Goal: Task Accomplishment & Management: Manage account settings

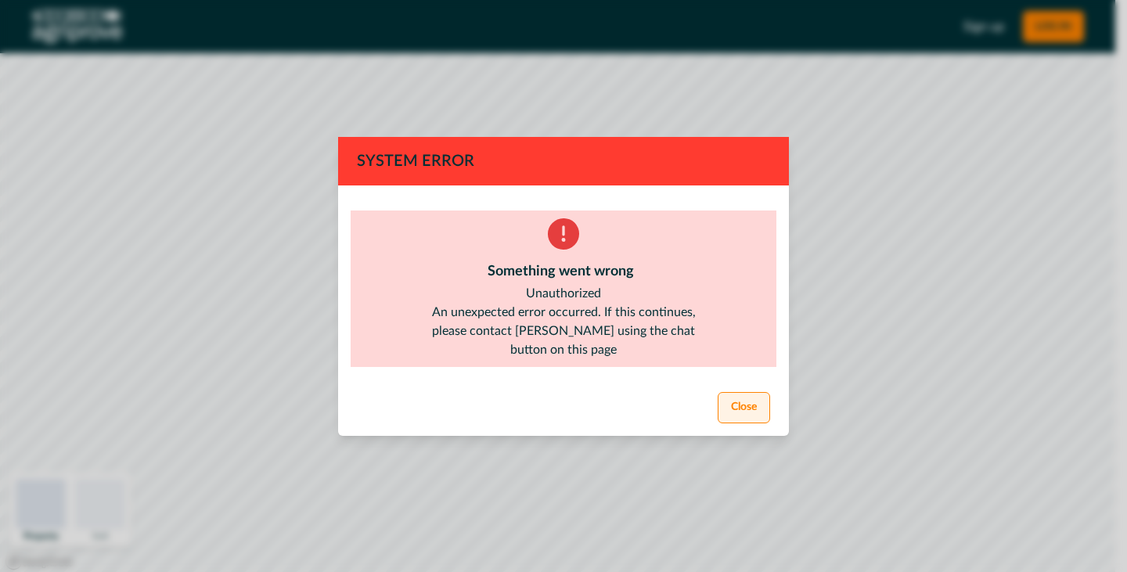
click at [755, 400] on button "Close" at bounding box center [744, 407] width 52 height 31
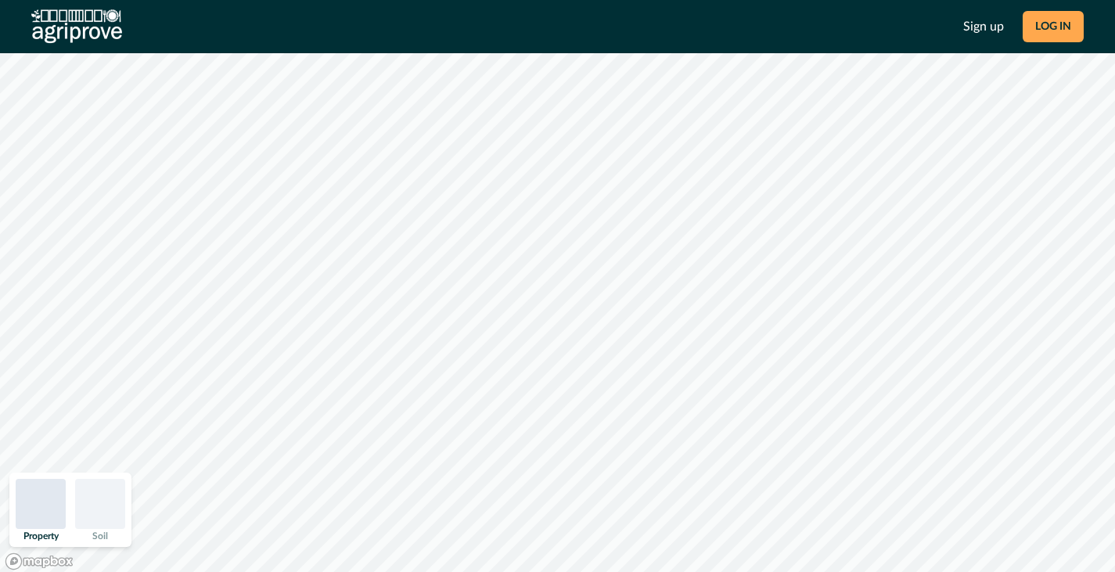
click at [1049, 34] on button "LOG IN" at bounding box center [1053, 26] width 61 height 31
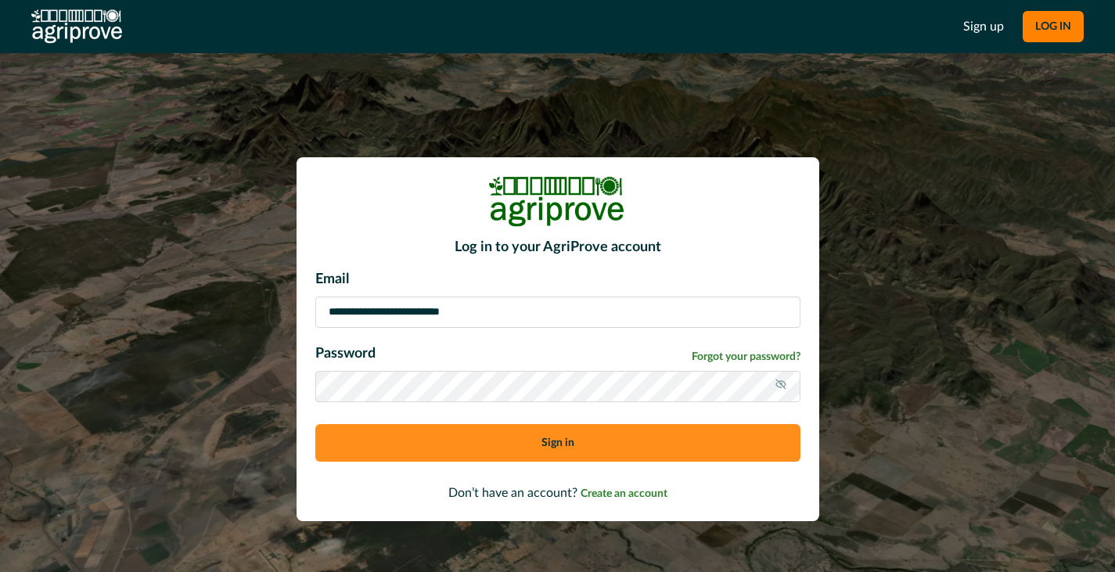
click at [395, 328] on div "**********" at bounding box center [557, 371] width 485 height 205
drag, startPoint x: 499, startPoint y: 315, endPoint x: 286, endPoint y: 315, distance: 212.9
click at [286, 315] on div "**********" at bounding box center [557, 339] width 1115 height 572
type input "**********"
click at [449, 444] on button "Sign in" at bounding box center [557, 443] width 485 height 38
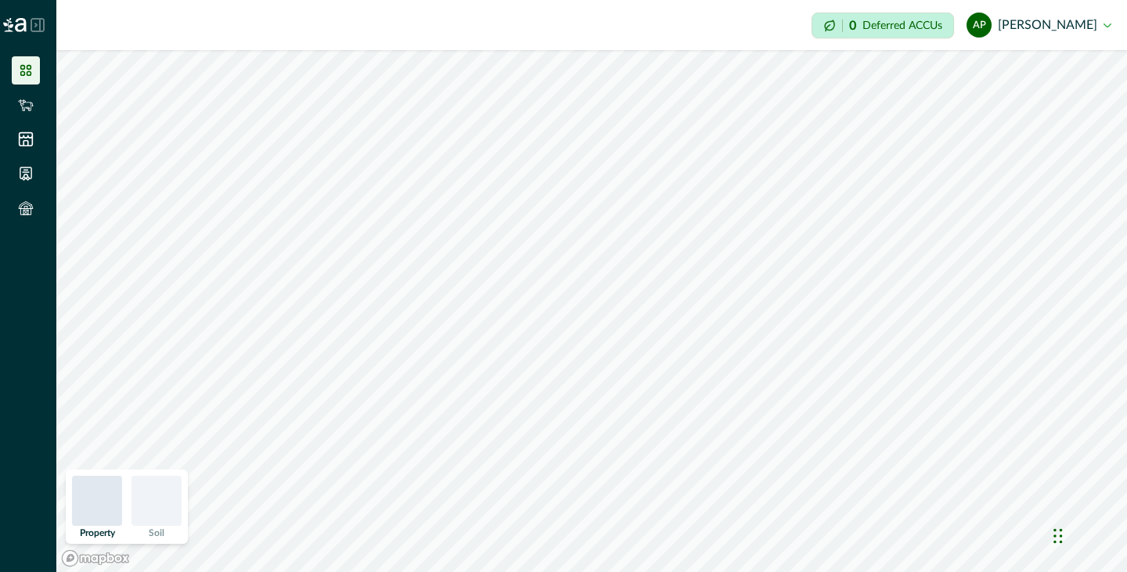
click at [29, 68] on icon at bounding box center [26, 71] width 16 height 16
click at [25, 68] on icon at bounding box center [26, 71] width 16 height 16
click at [1064, 26] on button "ap [PERSON_NAME]" at bounding box center [1039, 25] width 145 height 38
click at [27, 69] on icon at bounding box center [26, 71] width 16 height 16
click at [23, 97] on icon at bounding box center [26, 105] width 16 height 16
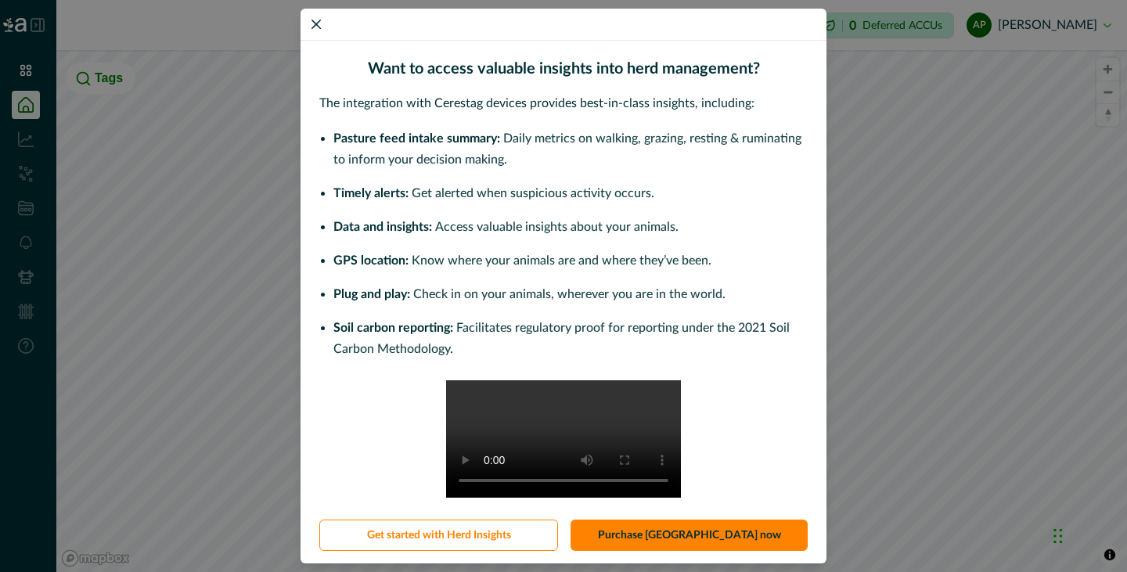
click at [22, 67] on div "Want to access valuable insights into herd management? The integration with Cer…" at bounding box center [563, 286] width 1127 height 572
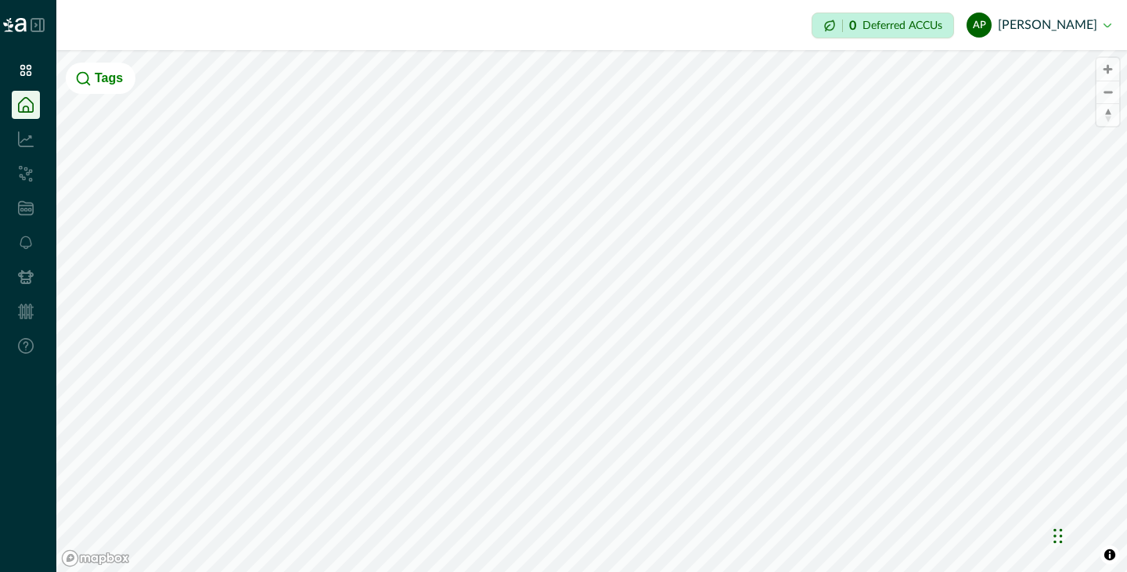
click at [36, 29] on icon at bounding box center [38, 25] width 14 height 14
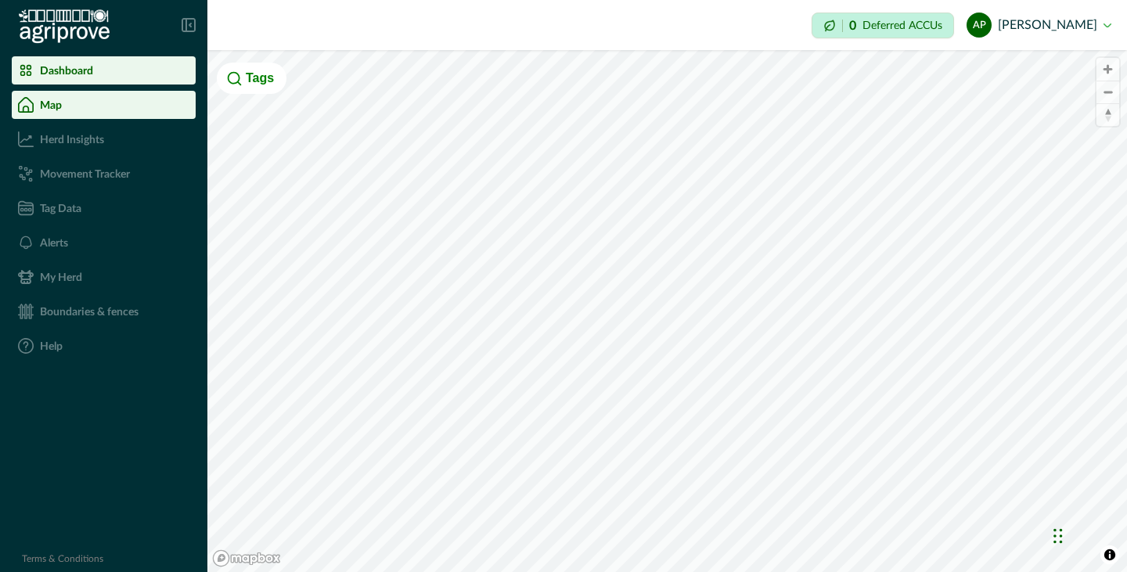
click at [73, 64] on p "Dashboard" at bounding box center [66, 70] width 53 height 13
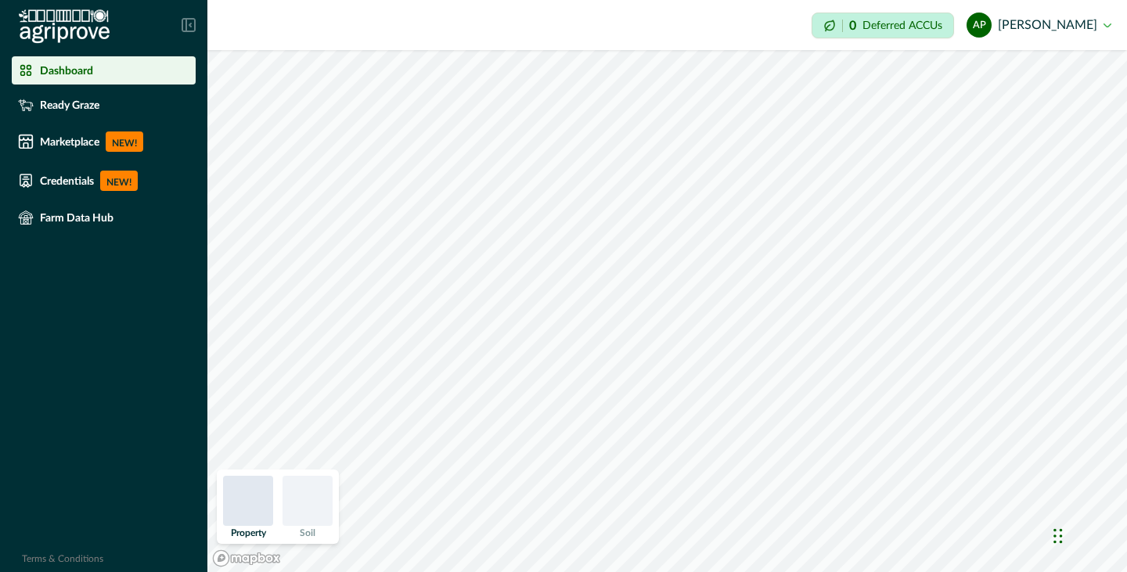
click at [251, 499] on div at bounding box center [248, 501] width 50 height 50
click at [857, 31] on div "0 Deferred ACCUs" at bounding box center [883, 26] width 142 height 26
click at [49, 217] on p "Farm Data Hub" at bounding box center [77, 217] width 74 height 13
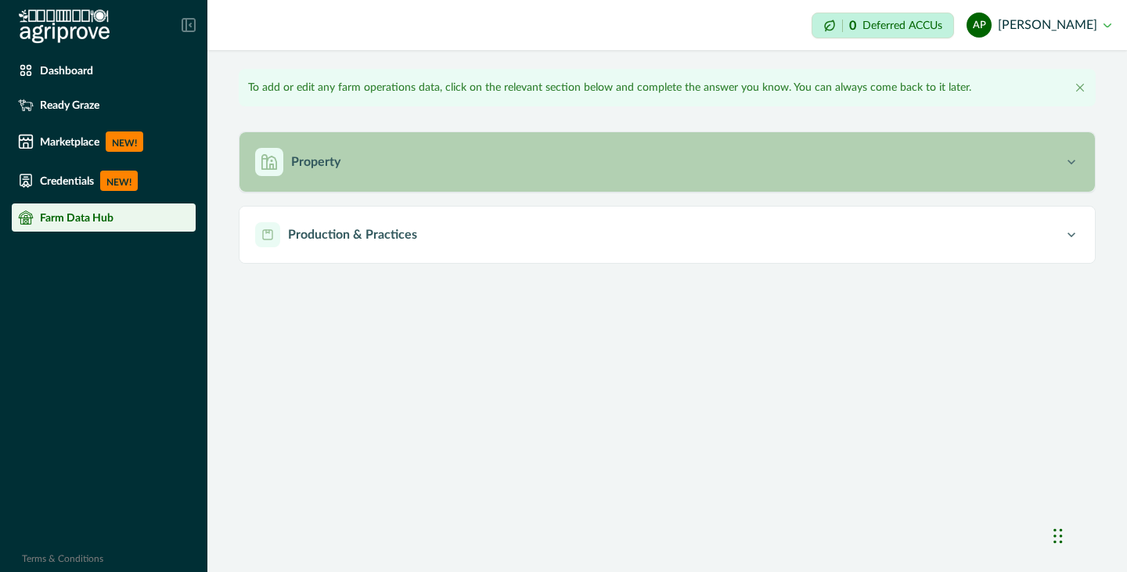
click at [400, 153] on div "Property" at bounding box center [659, 162] width 808 height 28
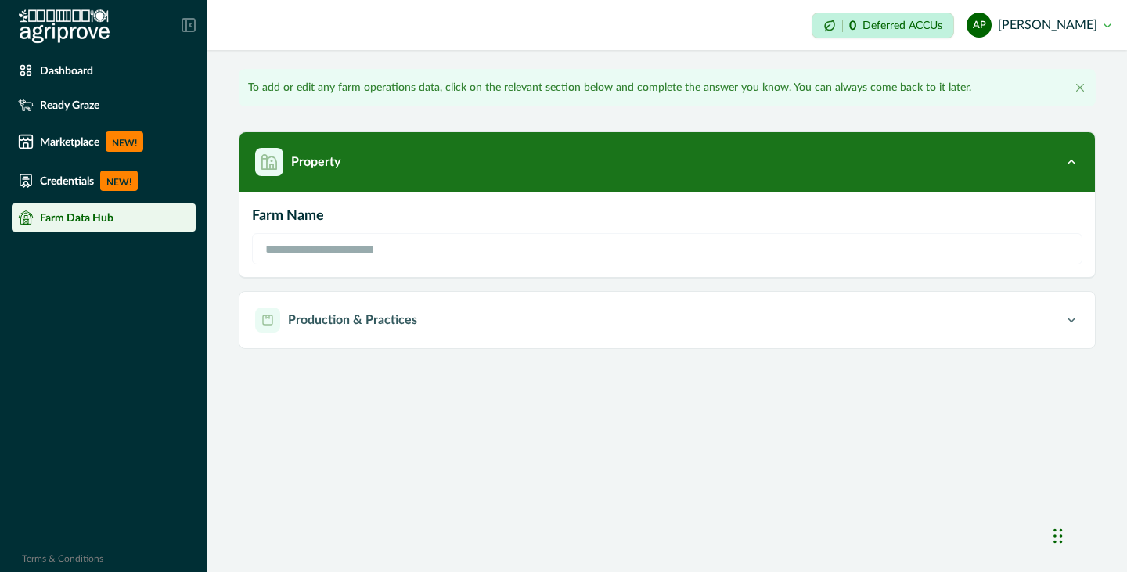
click at [1082, 20] on button "ap [PERSON_NAME]" at bounding box center [1039, 25] width 145 height 38
click at [985, 70] on button "Sign out" at bounding box center [1024, 70] width 174 height 26
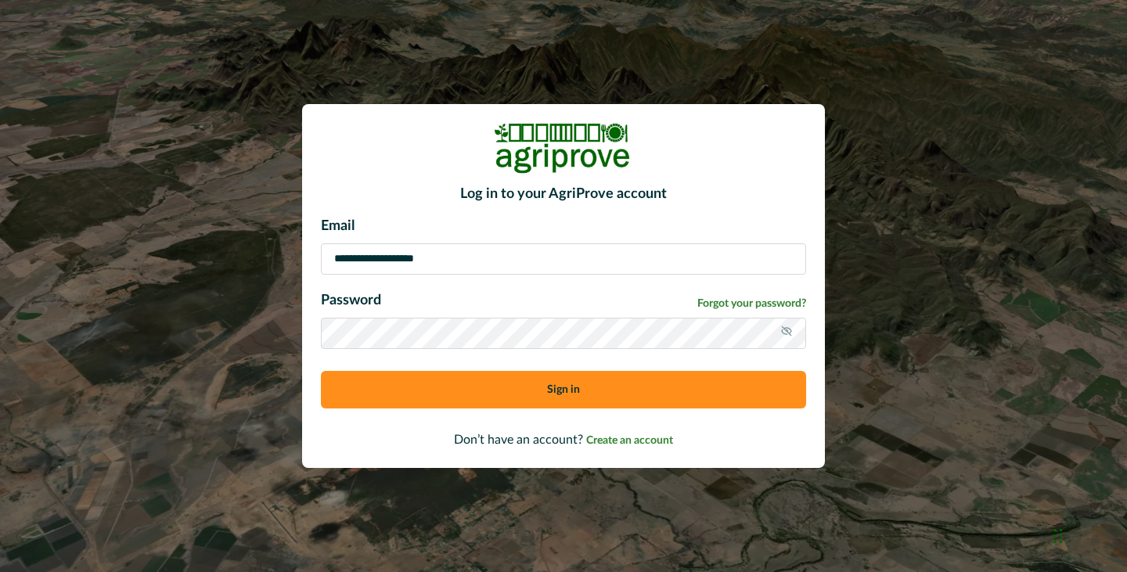
click at [477, 229] on p "Email" at bounding box center [563, 226] width 485 height 21
drag, startPoint x: 459, startPoint y: 243, endPoint x: 458, endPoint y: 251, distance: 7.9
click at [459, 244] on input "**********" at bounding box center [563, 258] width 485 height 31
type input "**********"
click at [488, 394] on button "Sign in" at bounding box center [563, 390] width 485 height 38
